Goal: Transaction & Acquisition: Purchase product/service

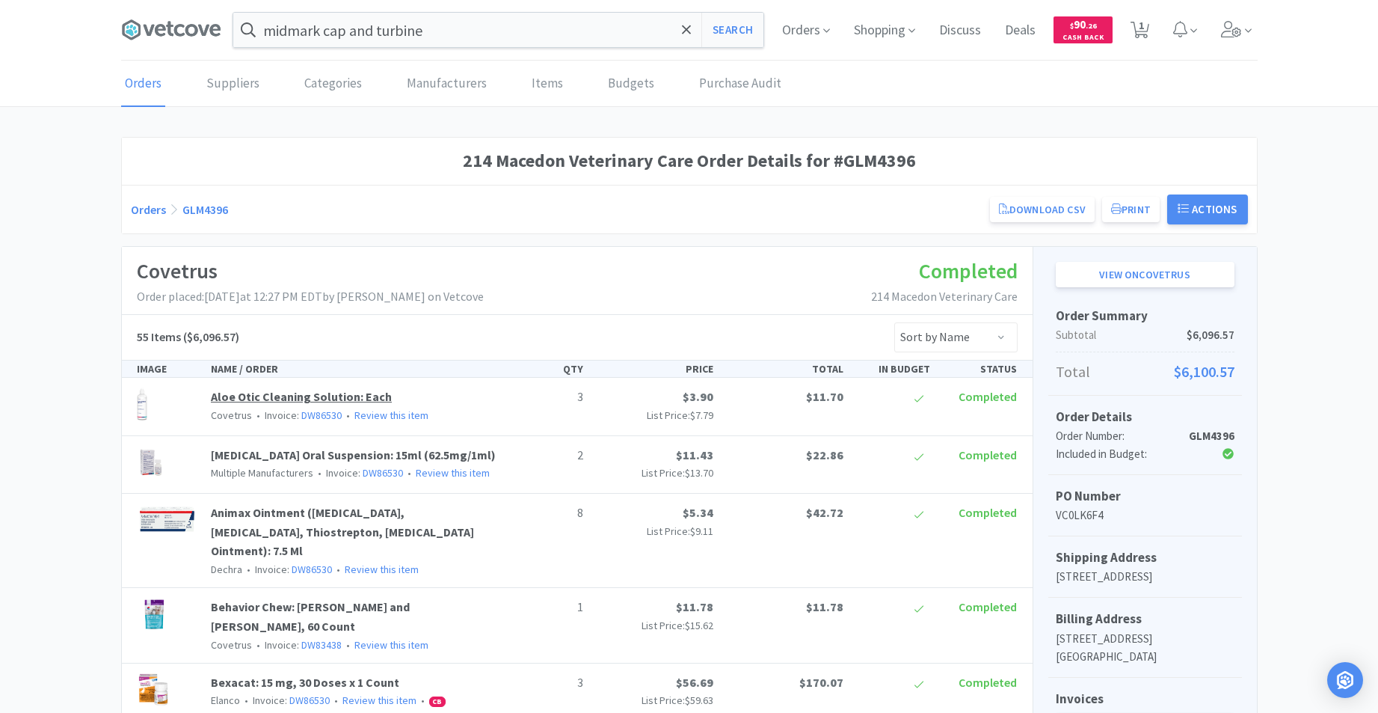
click at [236, 394] on link "Aloe Otic Cleaning Solution: Each" at bounding box center [301, 396] width 181 height 15
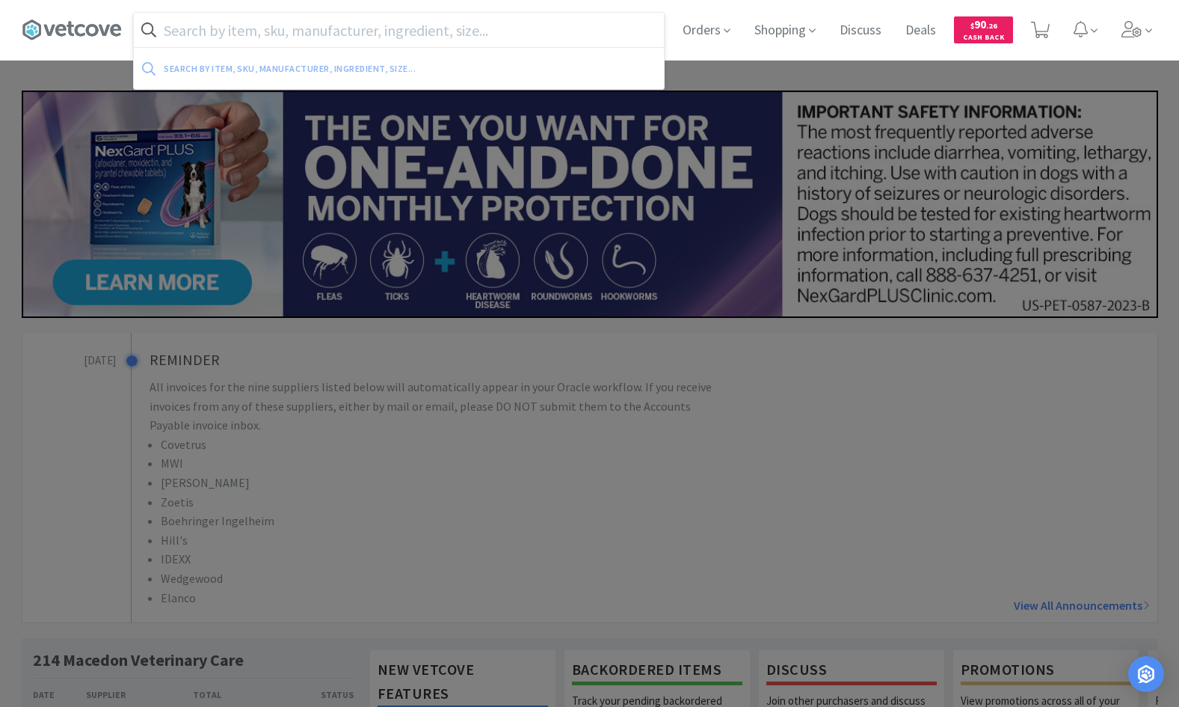
click at [473, 30] on input "text" at bounding box center [399, 30] width 530 height 34
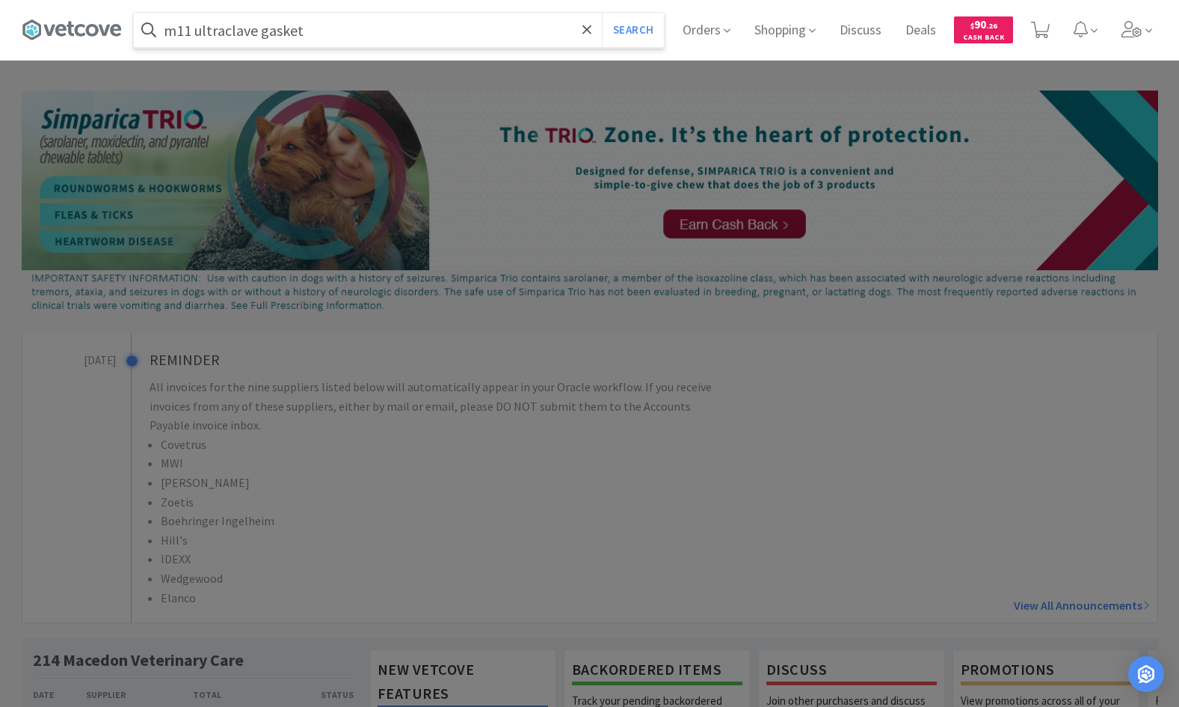
type input "m11 ultraclave gasket"
click at [602, 13] on button "Search" at bounding box center [633, 30] width 62 height 34
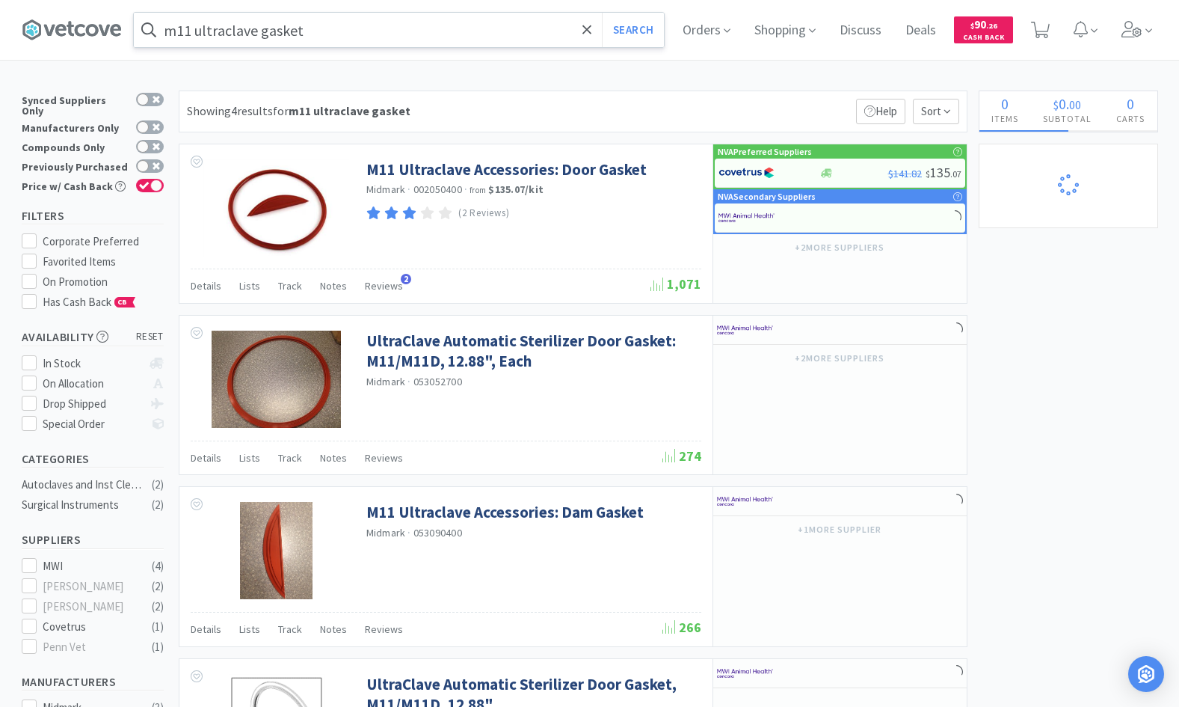
select select "3"
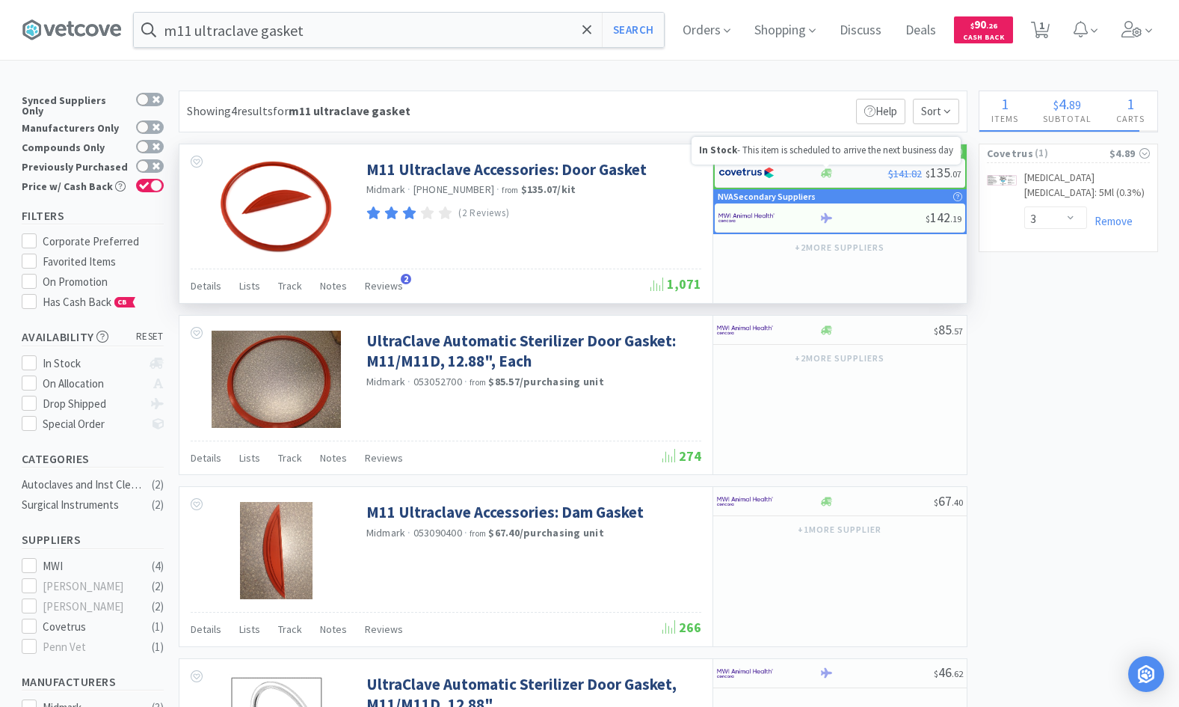
click at [828, 172] on icon at bounding box center [826, 172] width 11 height 9
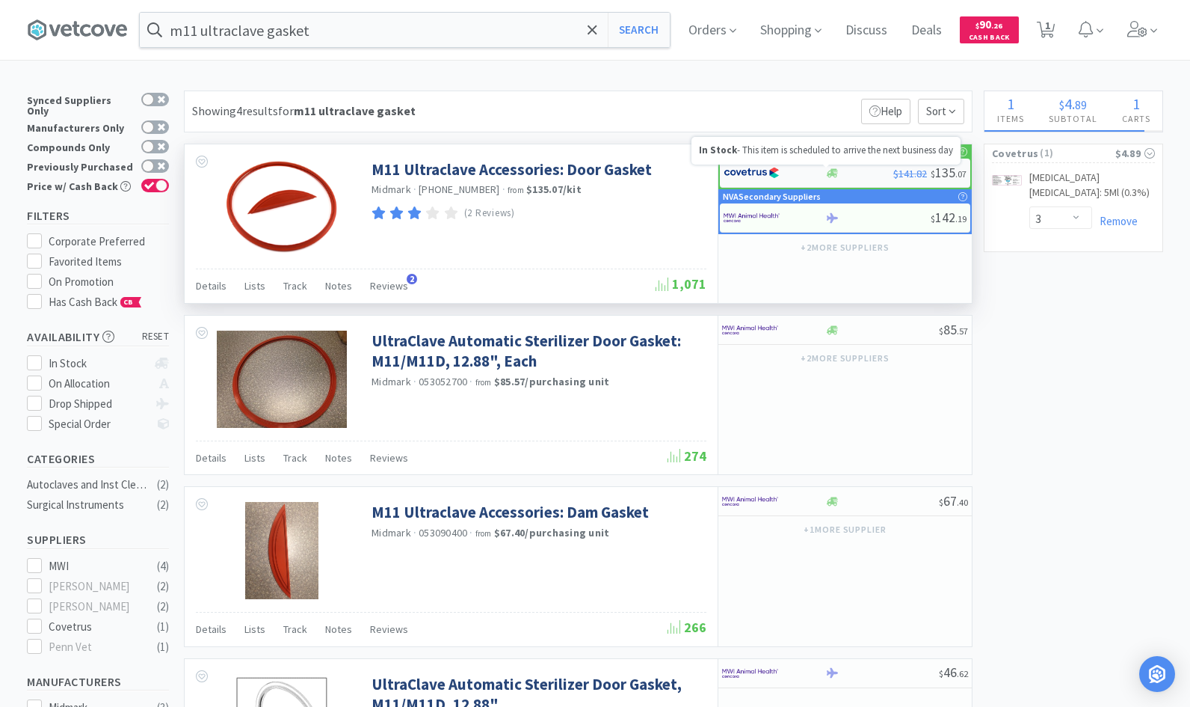
select select "1"
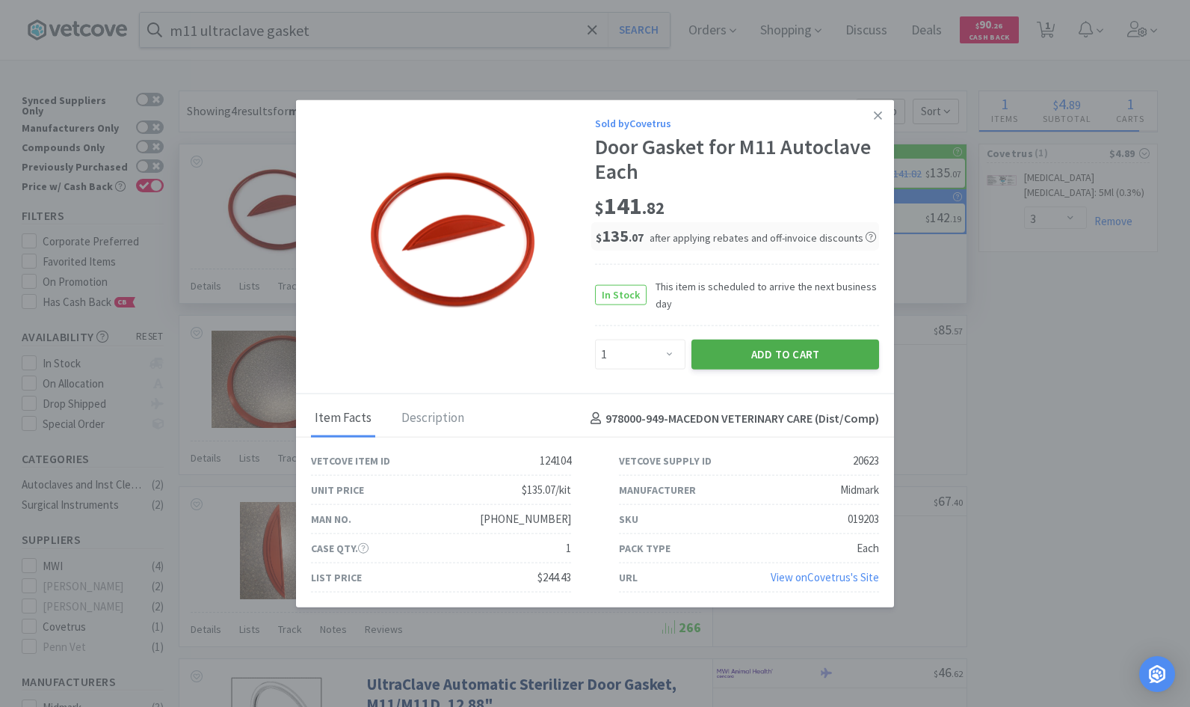
click at [779, 357] on button "Add to Cart" at bounding box center [786, 354] width 188 height 30
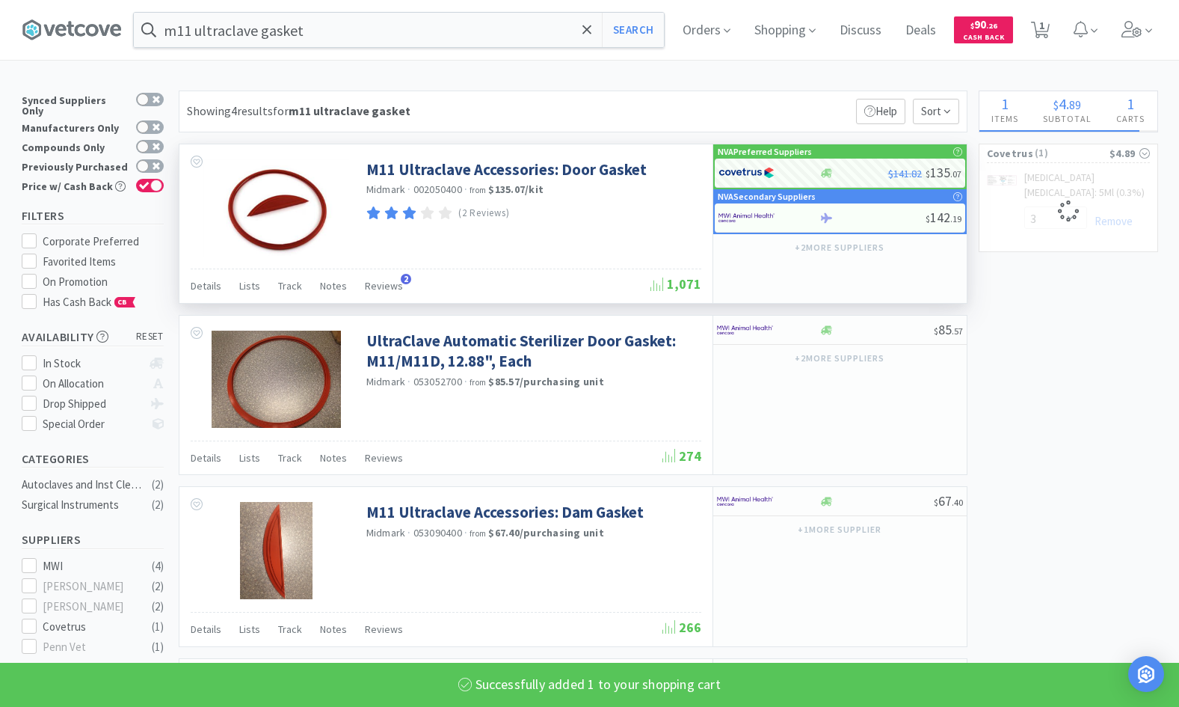
select select "1"
select select "3"
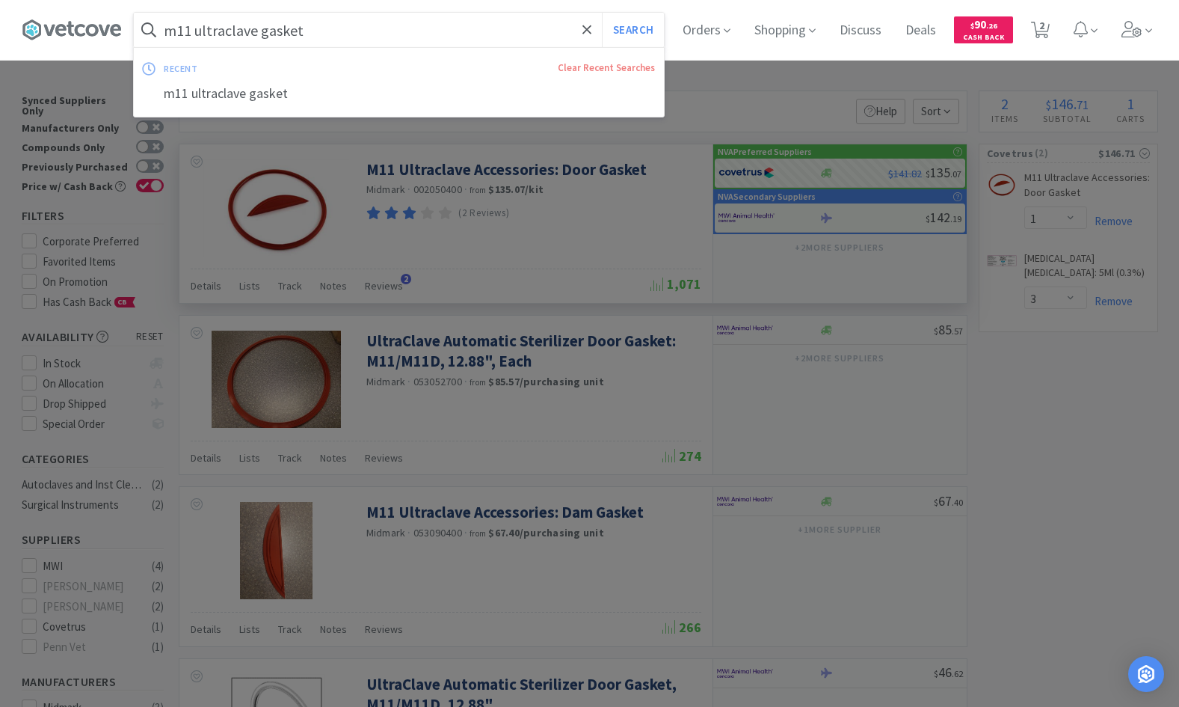
click at [396, 39] on input "m11 ultraclave gasket" at bounding box center [399, 30] width 530 height 34
click at [393, 34] on input "m11 ultraclave gasket" at bounding box center [399, 30] width 530 height 34
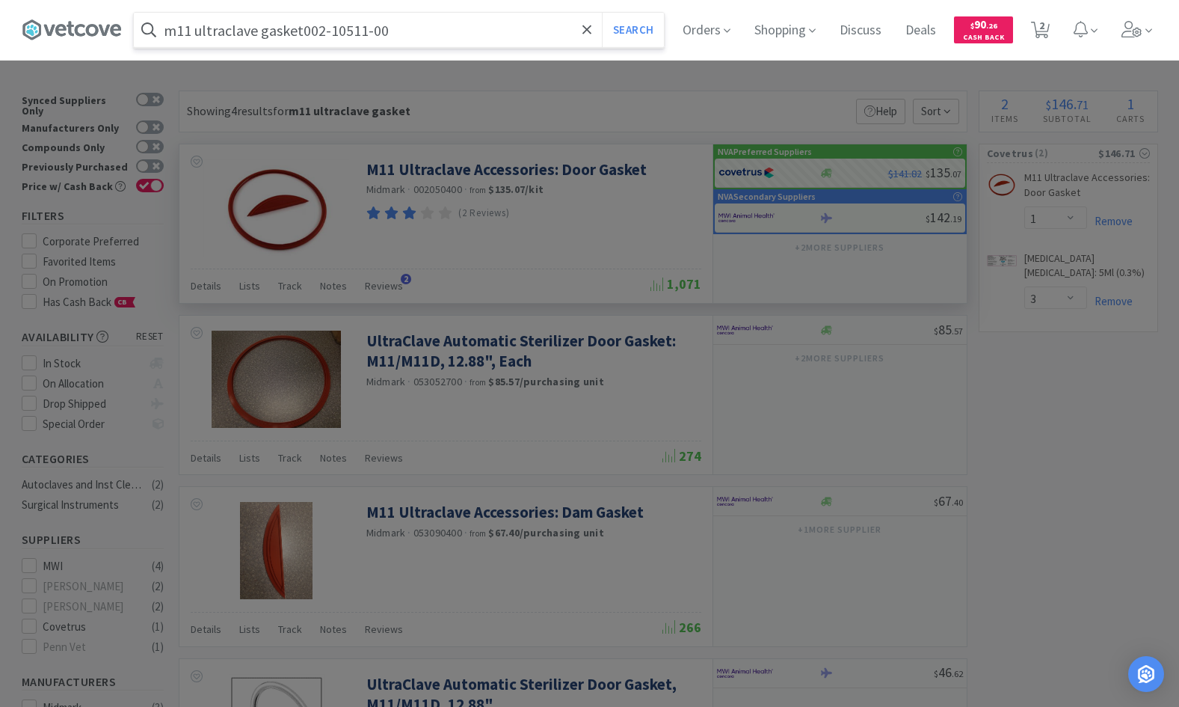
type input "m11 ultraclave gasket002-10511-00"
click at [602, 13] on button "Search" at bounding box center [633, 30] width 62 height 34
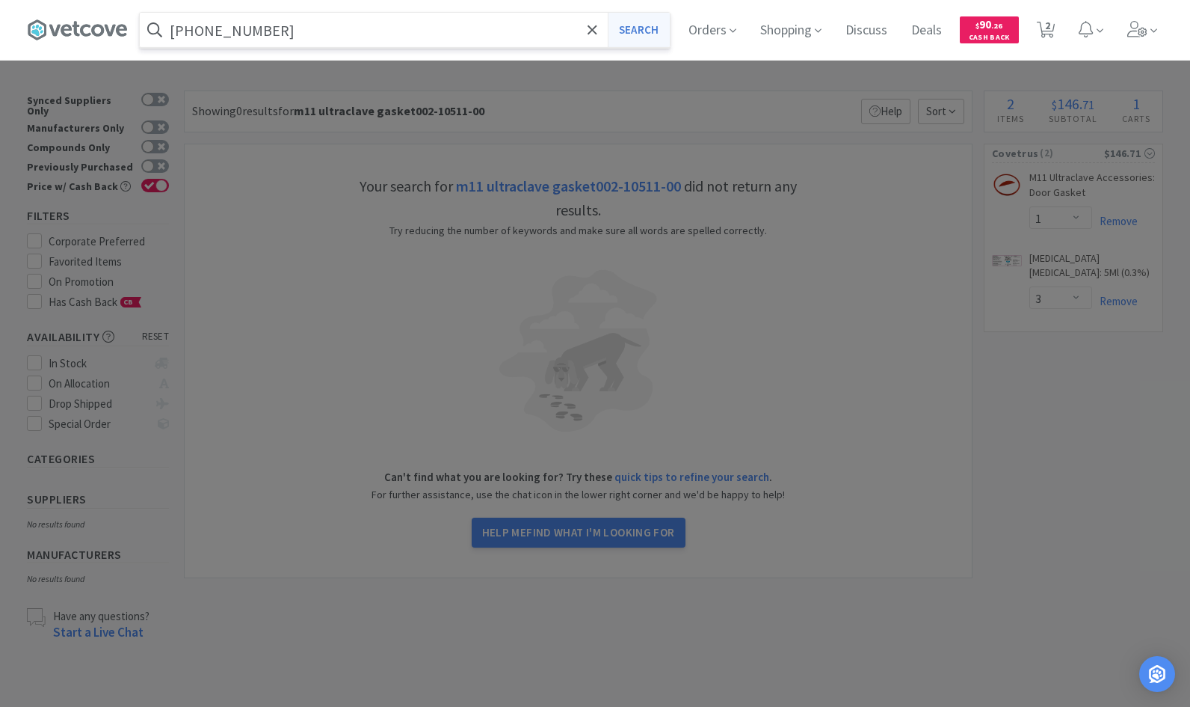
type input "002-10511-00"
click at [652, 37] on button "Search" at bounding box center [639, 30] width 62 height 34
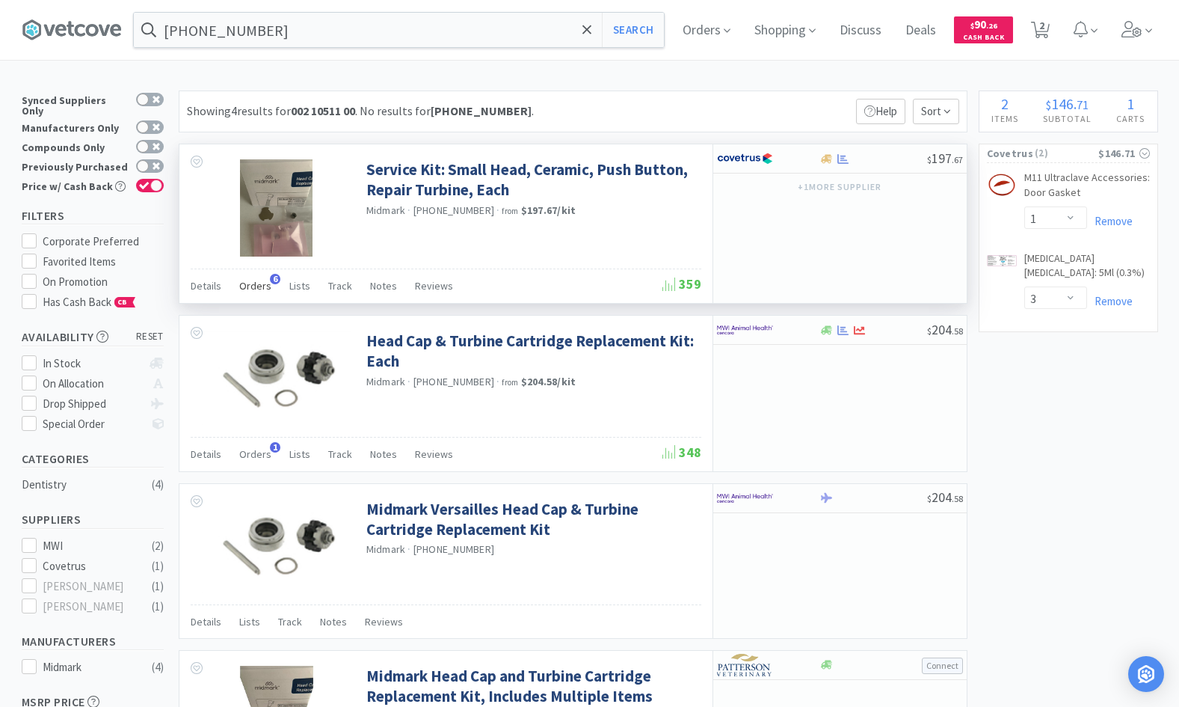
click at [259, 288] on span "Orders" at bounding box center [255, 285] width 32 height 13
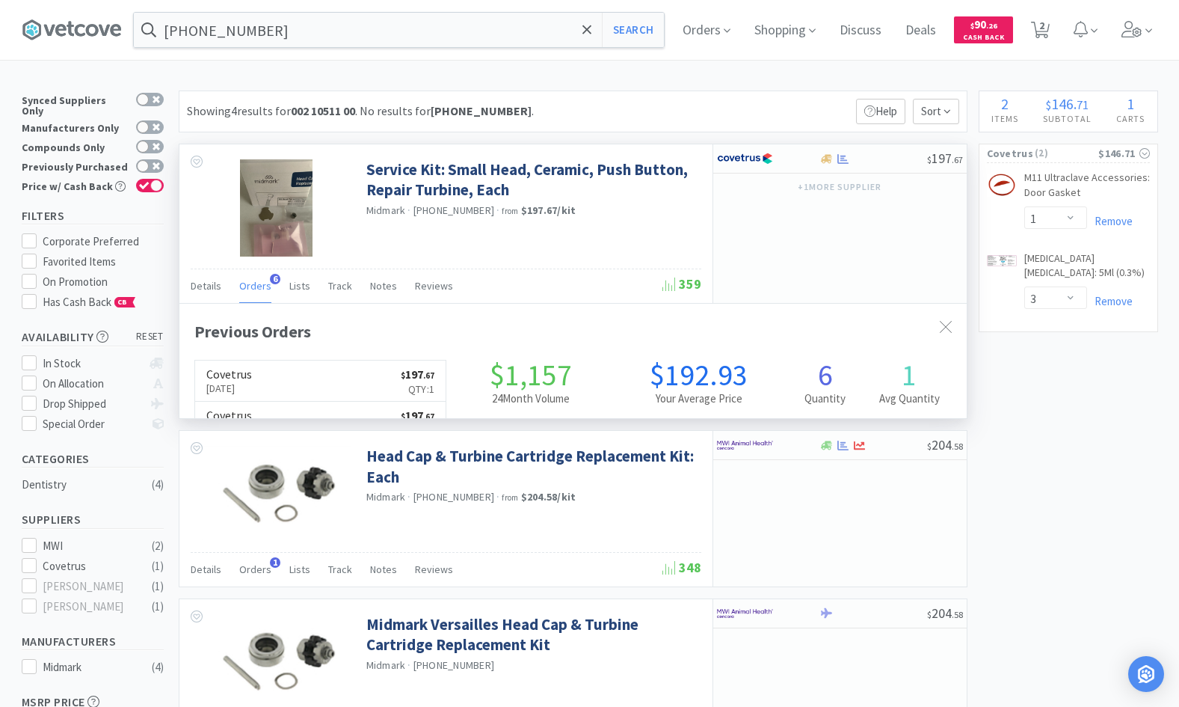
scroll to position [387, 787]
